Goal: Information Seeking & Learning: Check status

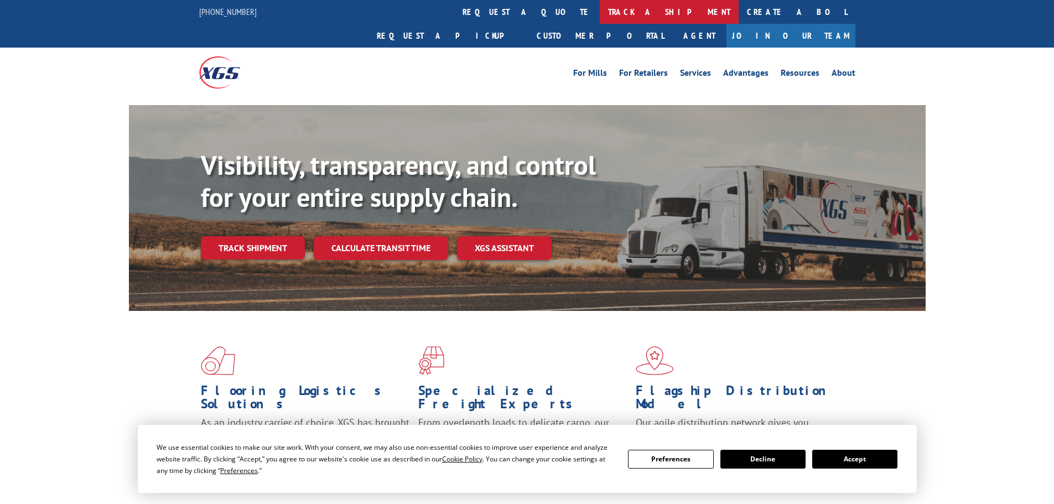
click at [600, 9] on link "track a shipment" at bounding box center [669, 12] width 139 height 24
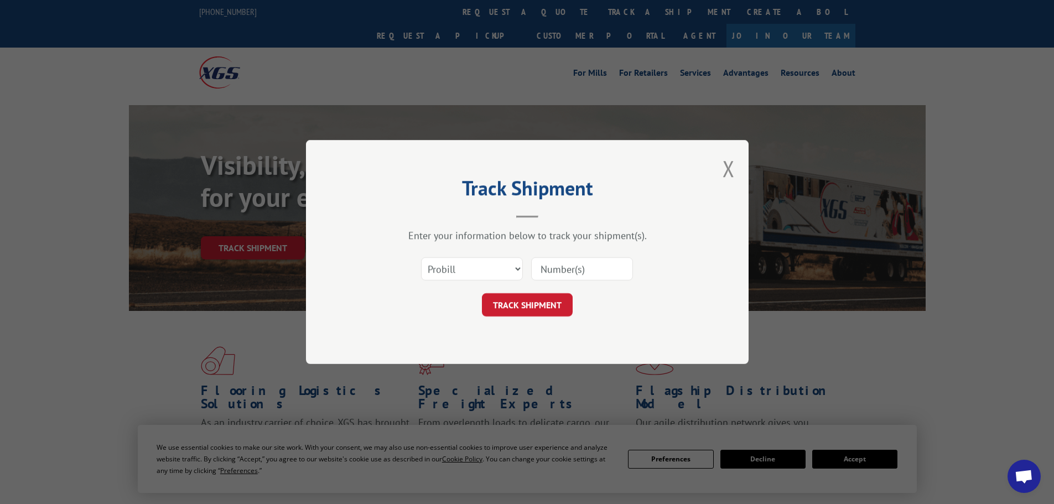
paste input "17664505"
type input "17664505"
click at [531, 299] on button "TRACK SHIPMENT" at bounding box center [527, 304] width 91 height 23
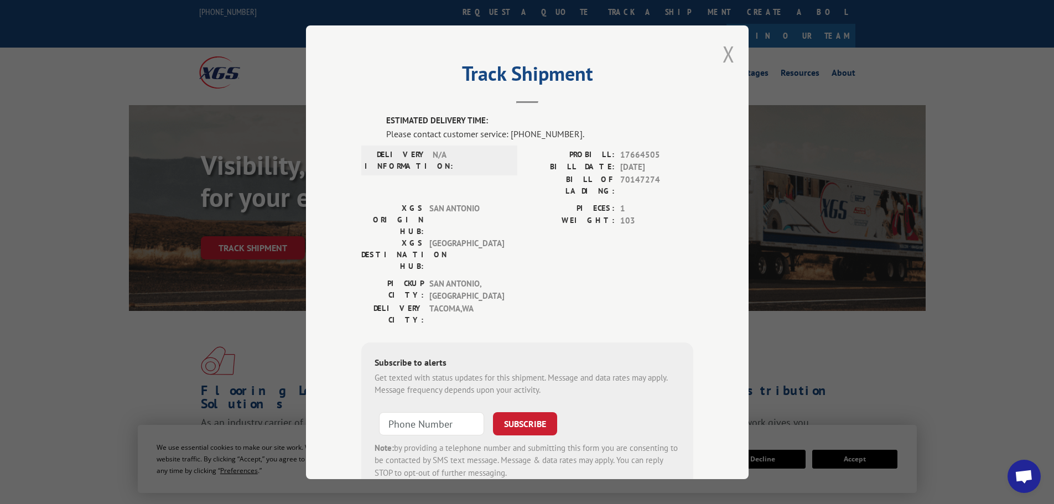
click at [722, 54] on button "Close modal" at bounding box center [728, 53] width 12 height 29
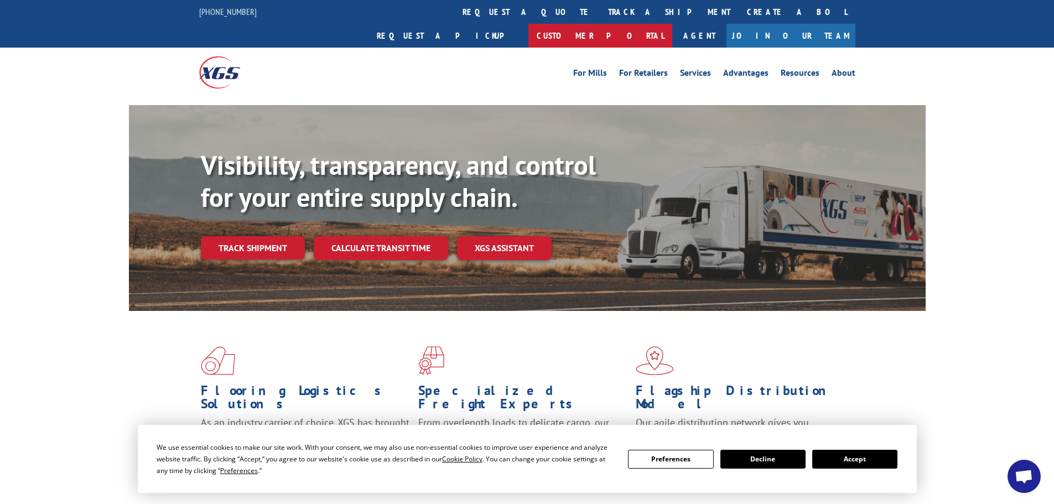
click at [672, 24] on link "Customer Portal" at bounding box center [600, 36] width 144 height 24
click at [600, 10] on link "track a shipment" at bounding box center [669, 12] width 139 height 24
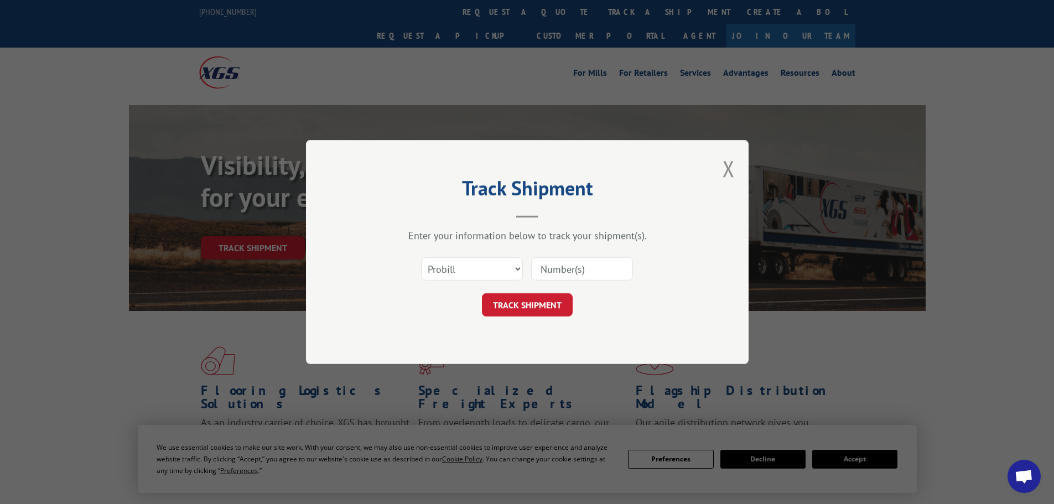
paste input "15339967"
type input "15339967"
click at [548, 303] on button "TRACK SHIPMENT" at bounding box center [527, 304] width 91 height 23
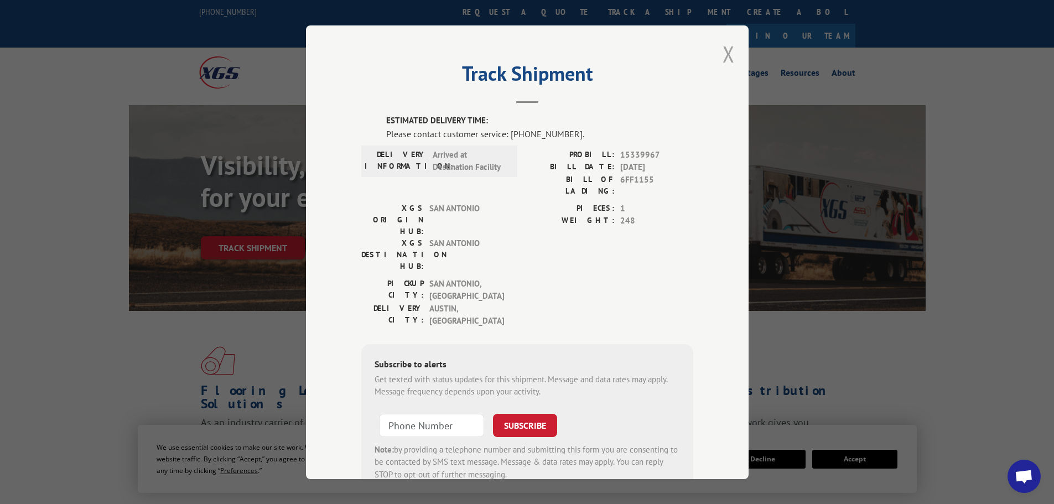
click at [722, 49] on button "Close modal" at bounding box center [728, 53] width 12 height 29
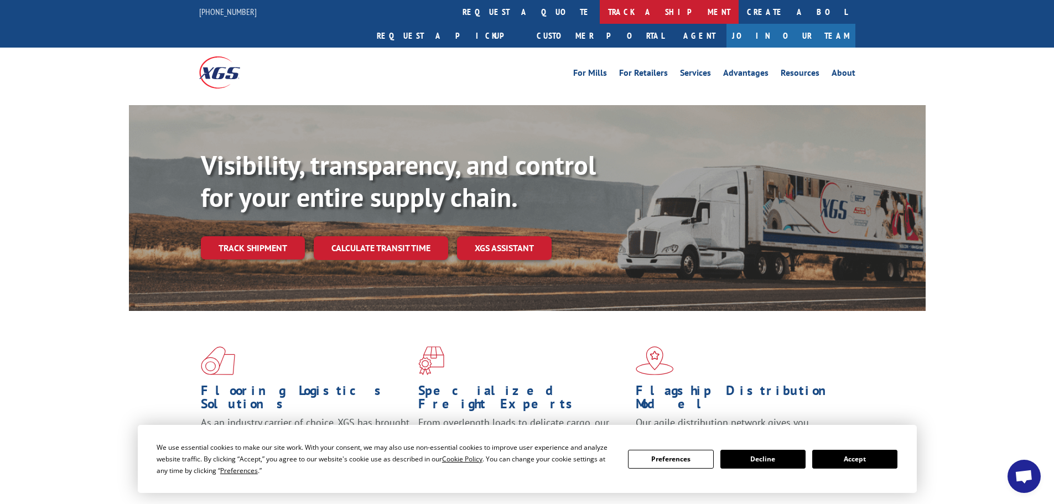
click at [600, 13] on link "track a shipment" at bounding box center [669, 12] width 139 height 24
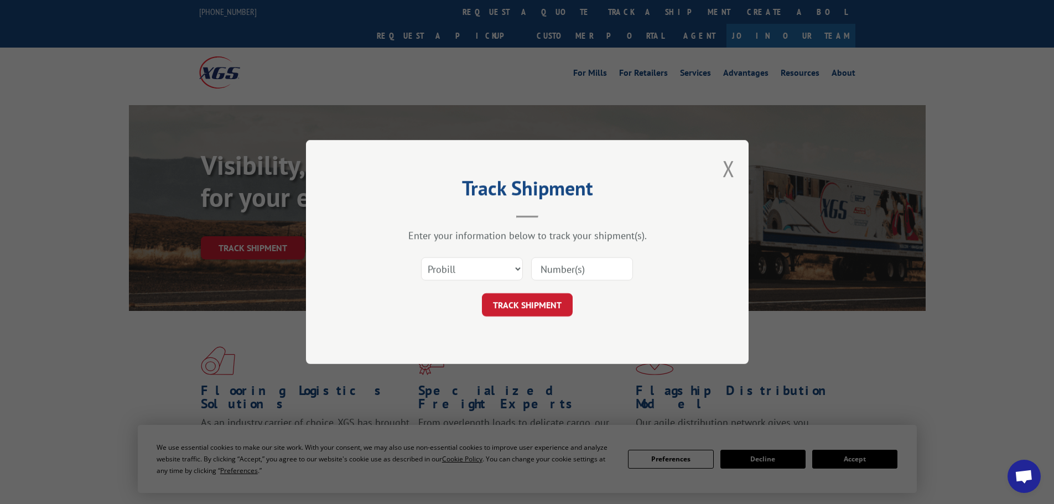
paste input "15339868"
type input "15339868"
click at [530, 303] on button "TRACK SHIPMENT" at bounding box center [527, 304] width 91 height 23
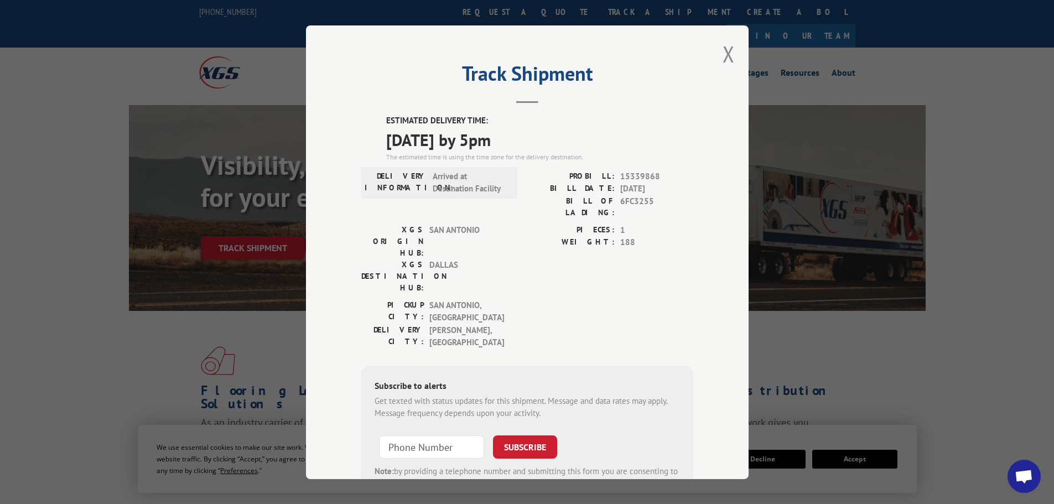
click at [722, 58] on button "Close modal" at bounding box center [728, 53] width 12 height 29
